Goal: Task Accomplishment & Management: Complete application form

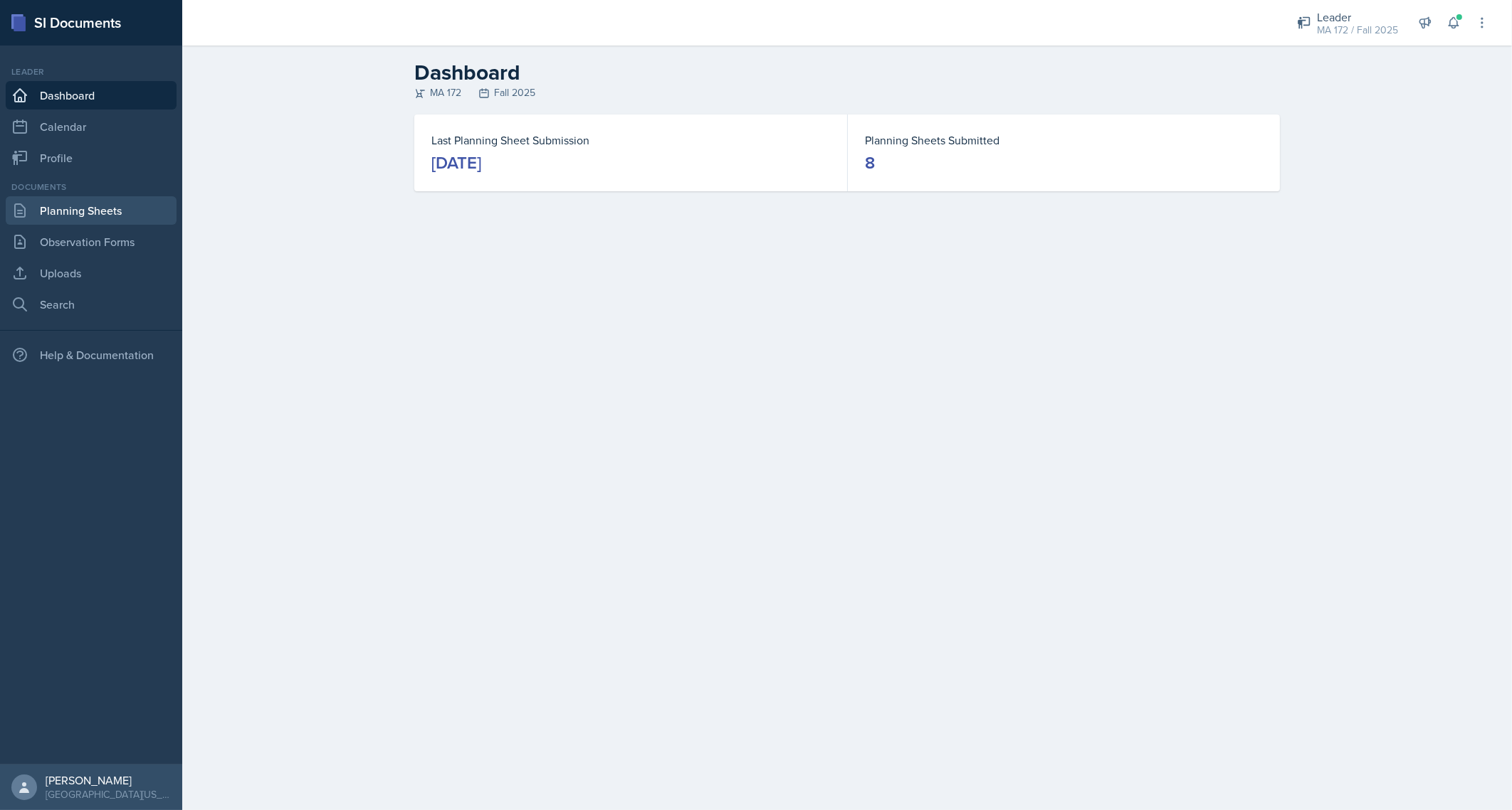
click at [100, 203] on link "Planning Sheets" at bounding box center [91, 211] width 171 height 29
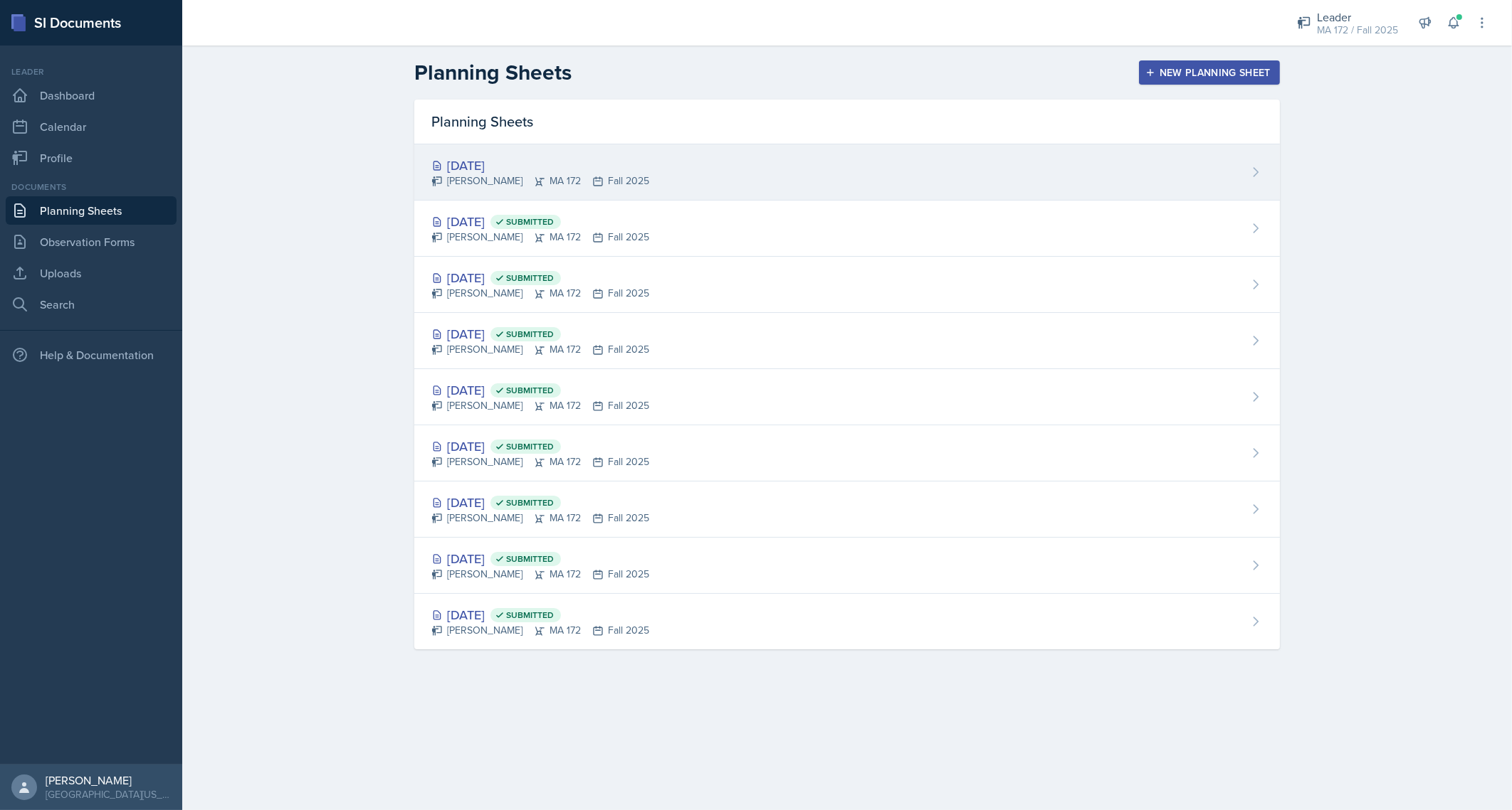
click at [524, 175] on div "[DATE]" at bounding box center [540, 165] width 218 height 20
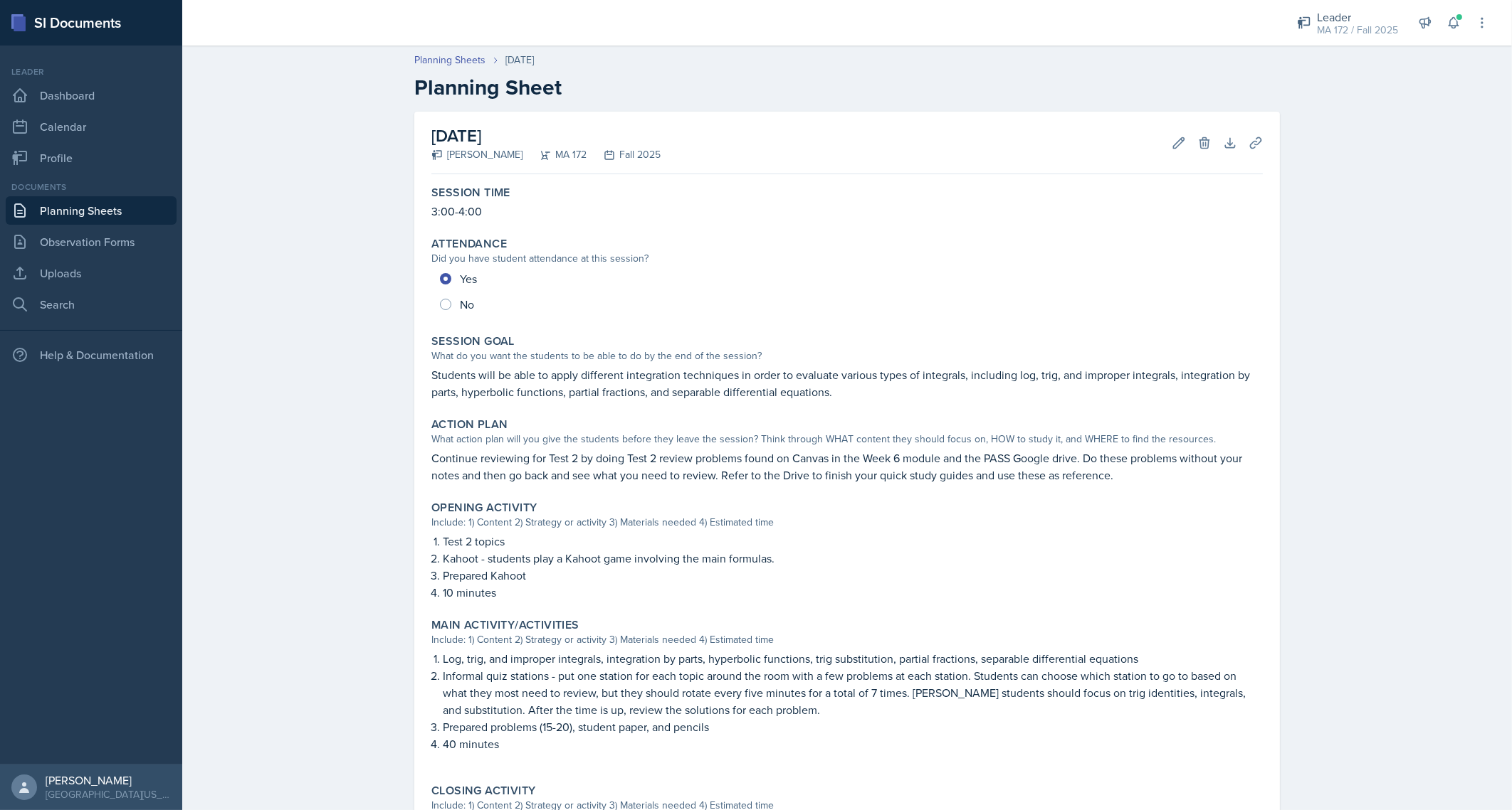
scroll to position [301, 0]
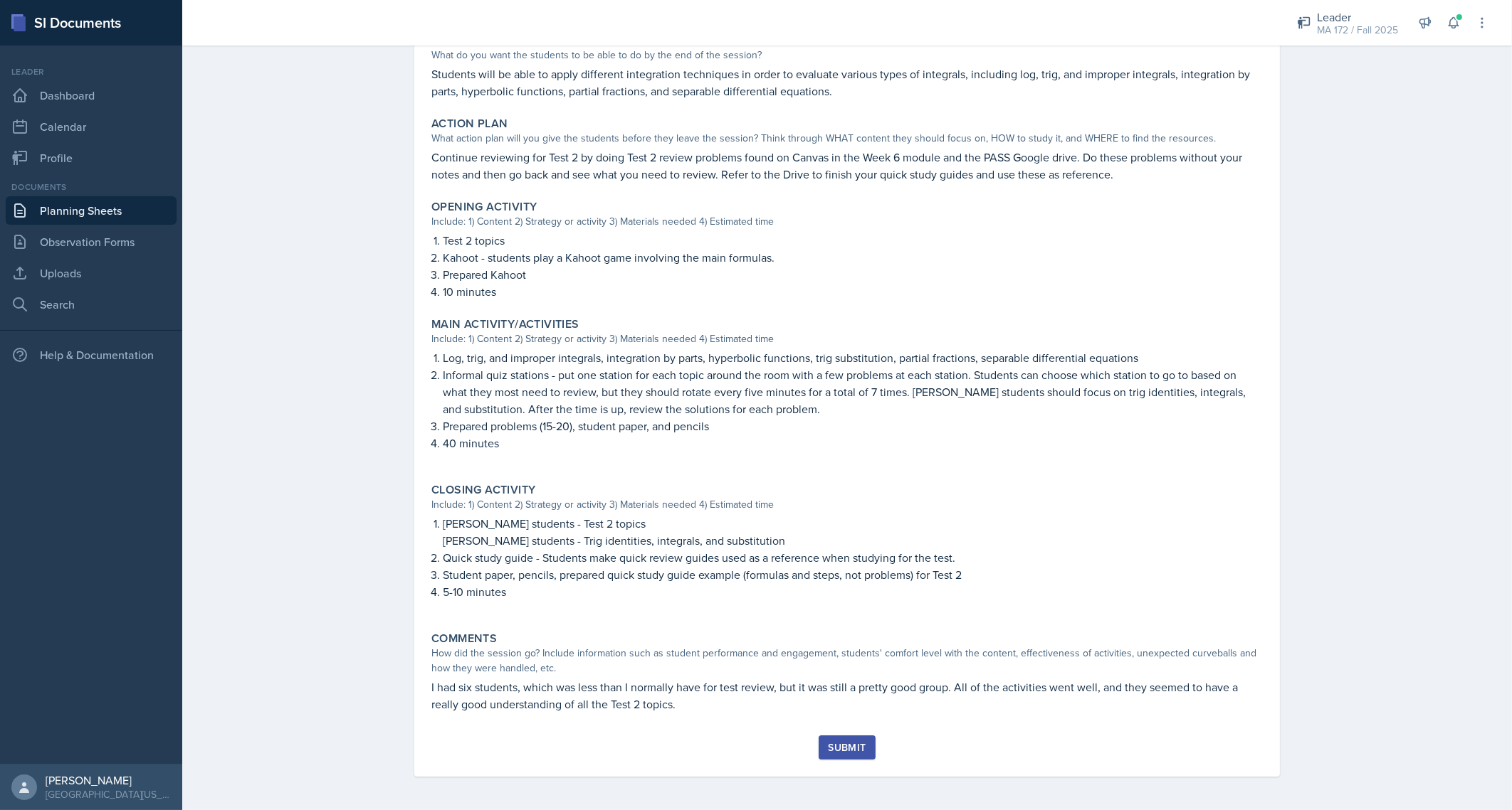
click at [838, 742] on div "Submit" at bounding box center [847, 747] width 37 height 11
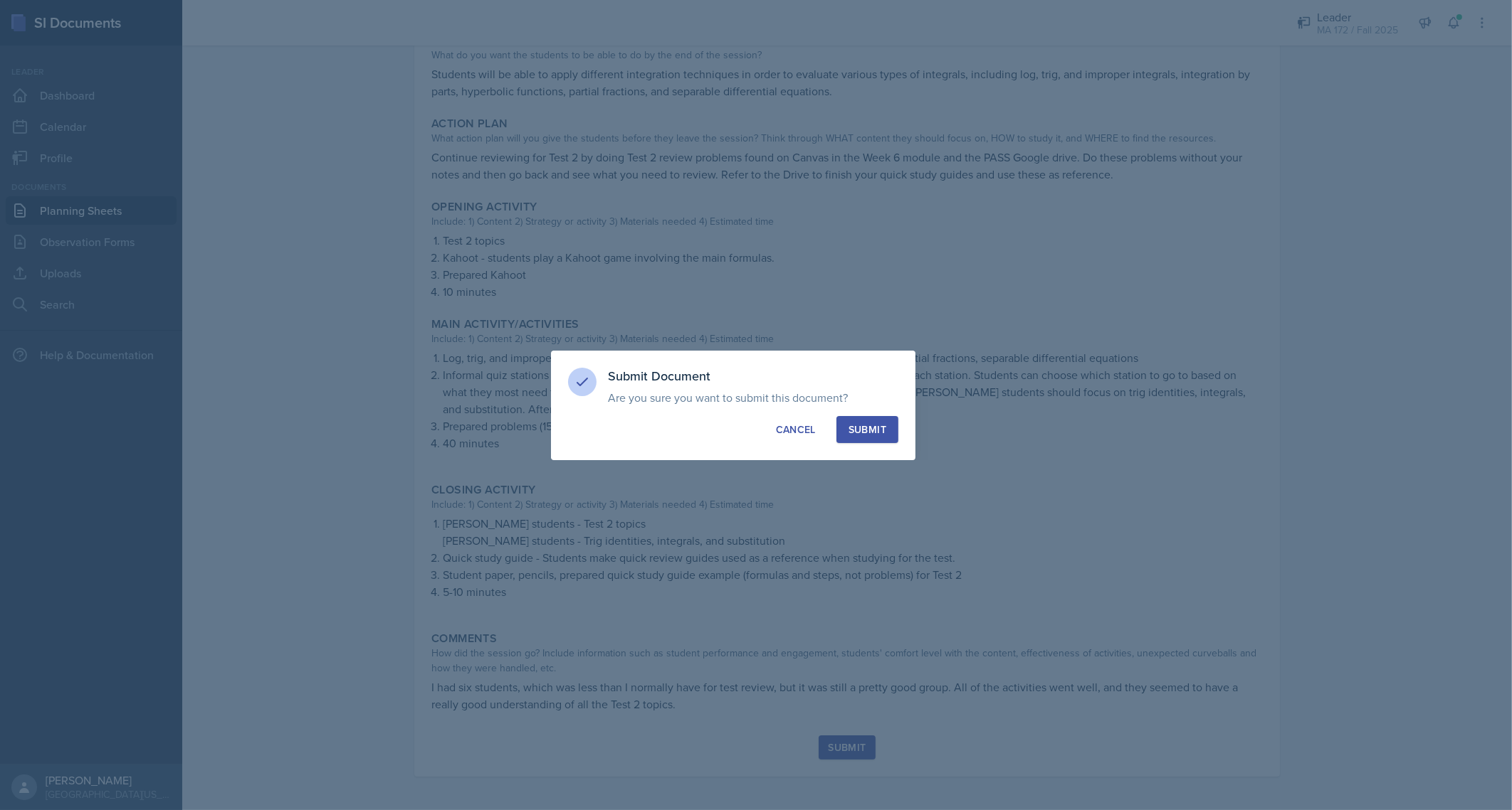
click at [838, 742] on div at bounding box center [756, 405] width 1512 height 810
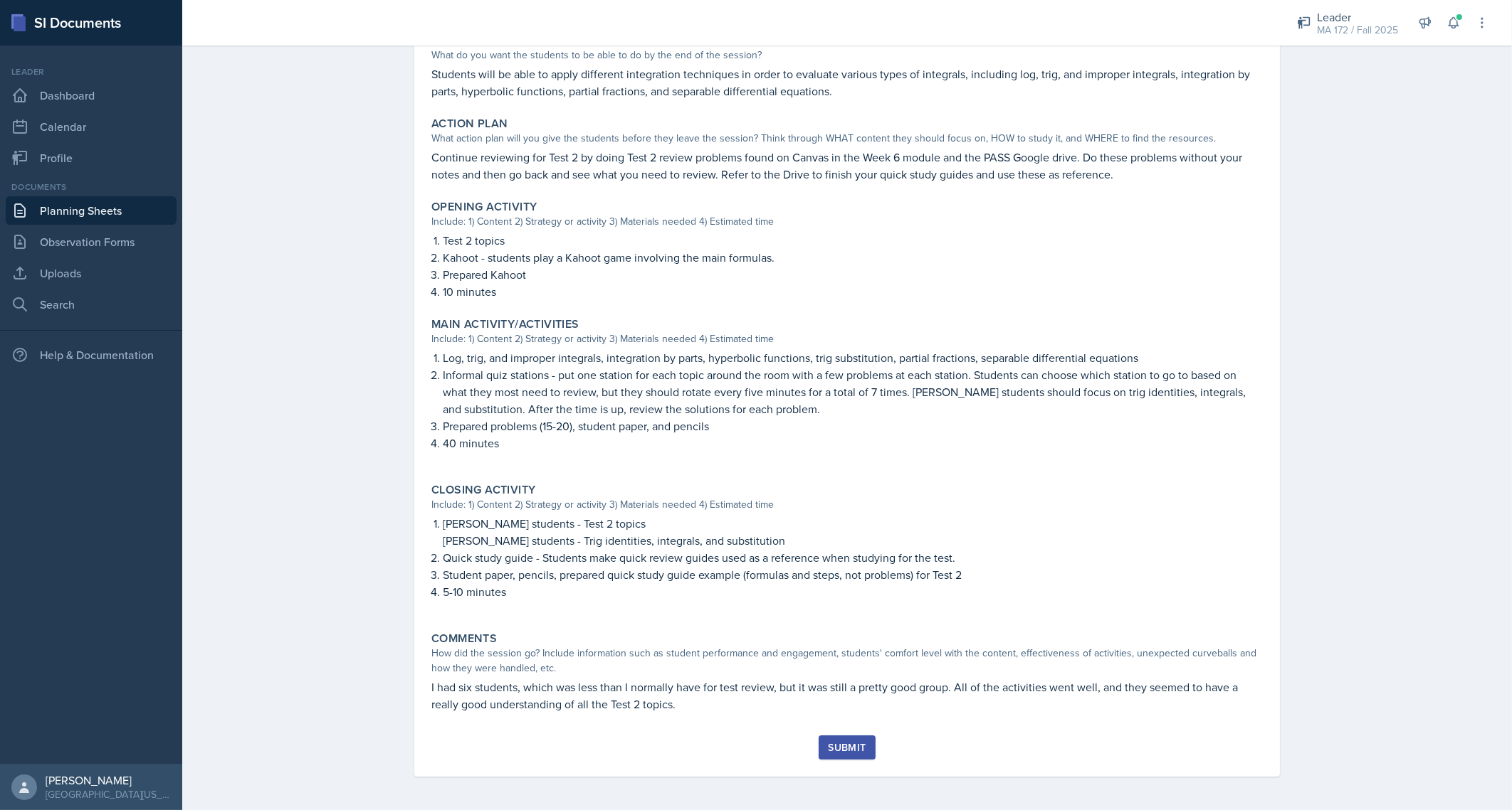
click at [828, 746] on div "Submit" at bounding box center [847, 747] width 37 height 11
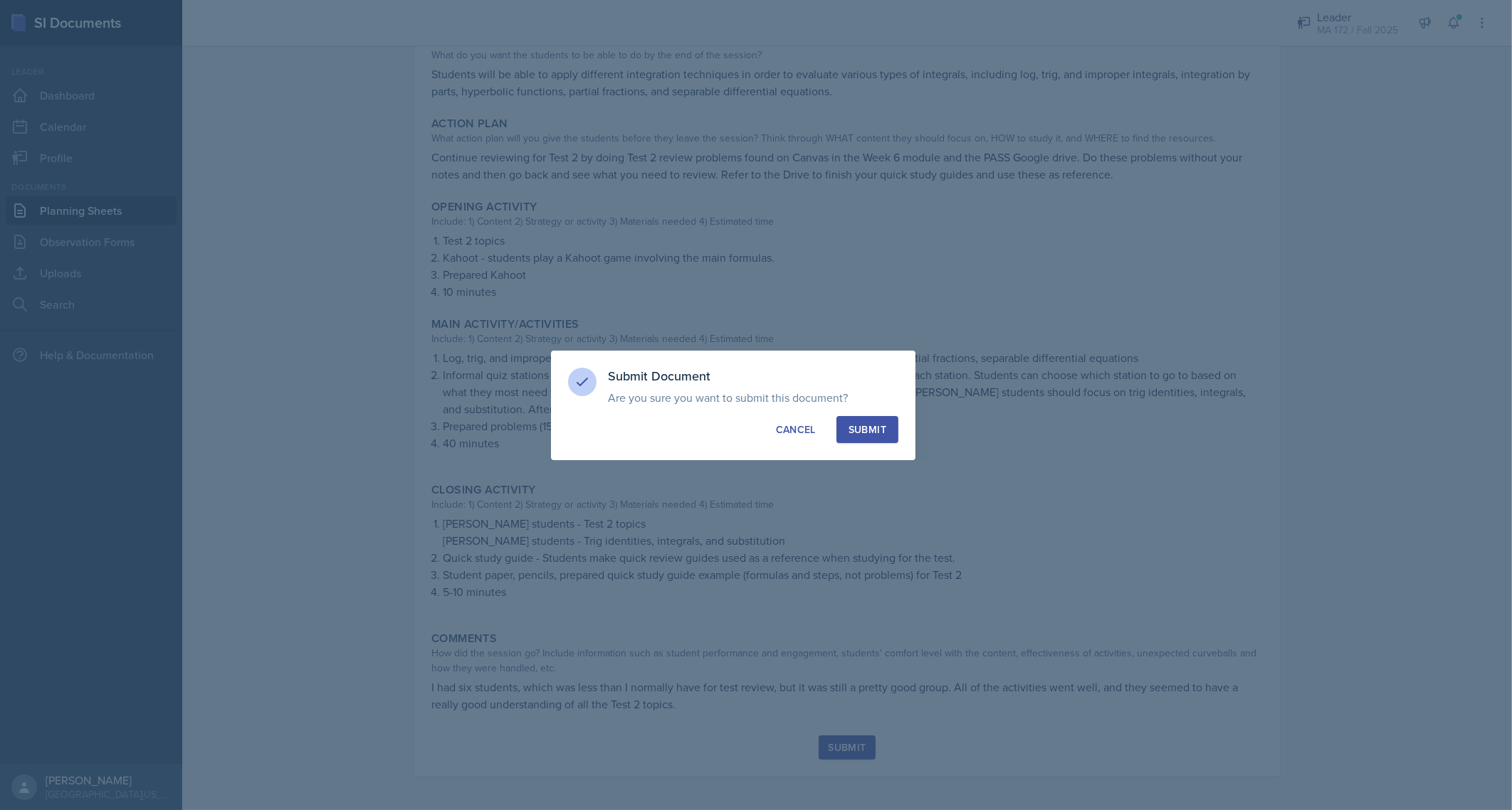
click at [868, 437] on button "Submit" at bounding box center [867, 430] width 62 height 27
radio input "true"
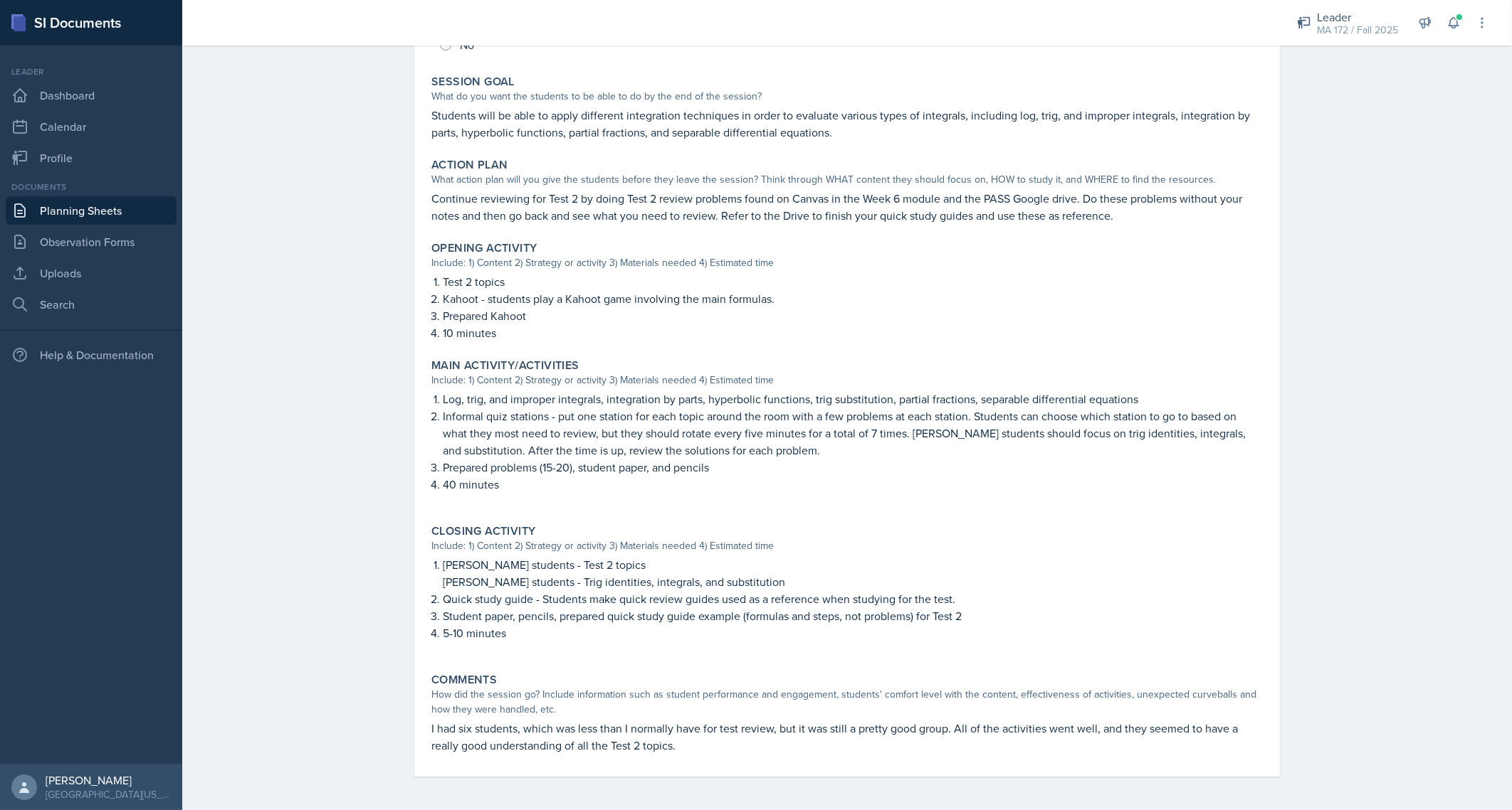
scroll to position [0, 0]
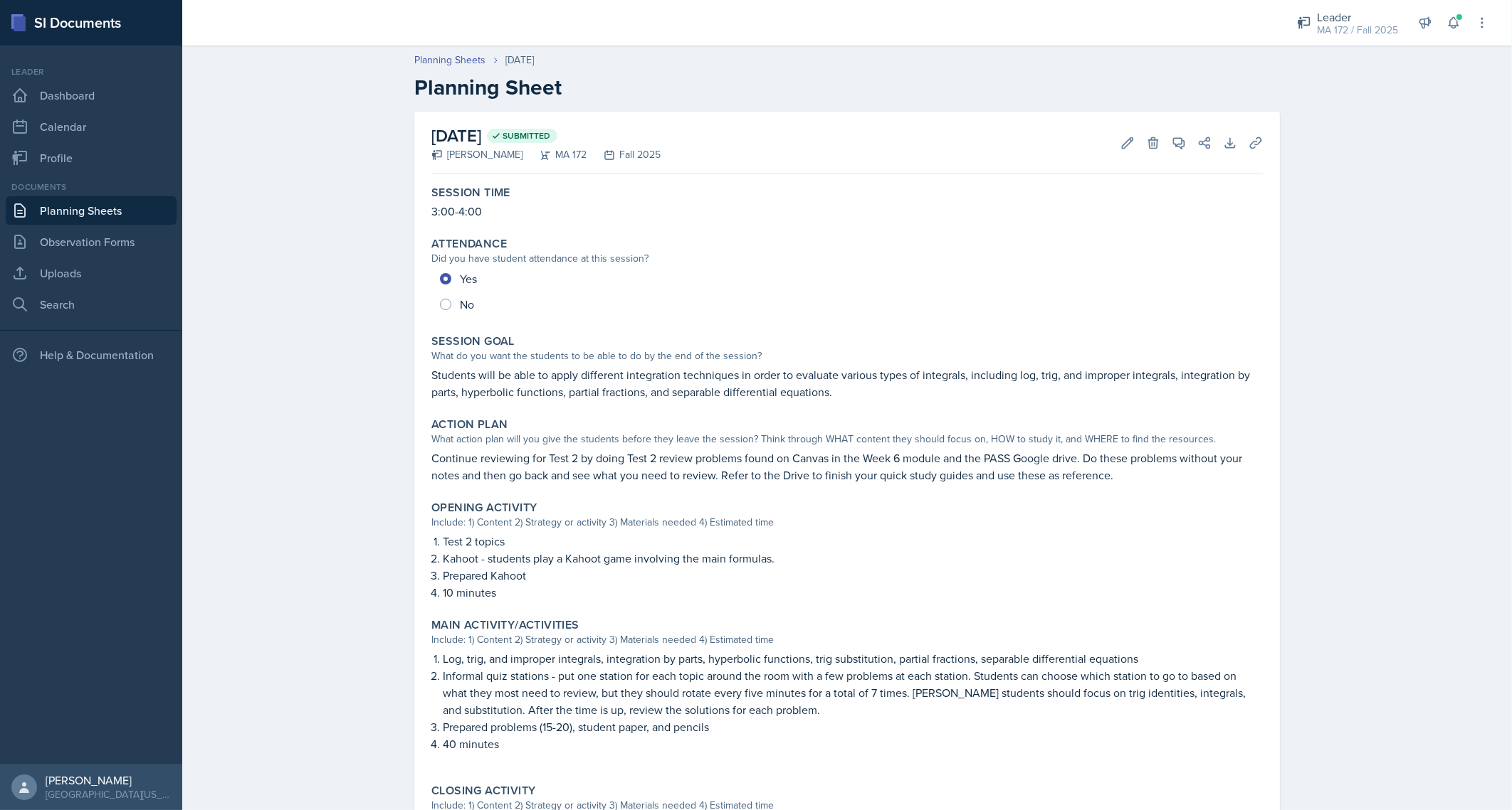
click at [99, 206] on link "Planning Sheets" at bounding box center [91, 211] width 171 height 29
